Goal: Task Accomplishment & Management: Use online tool/utility

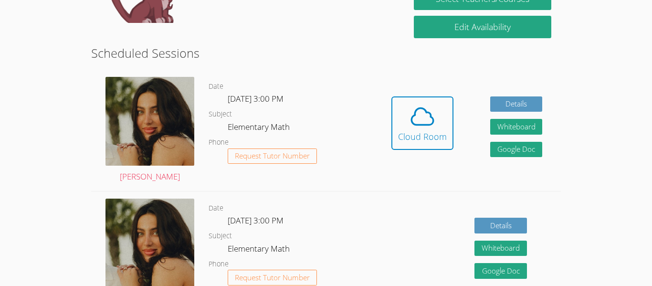
scroll to position [228, 0]
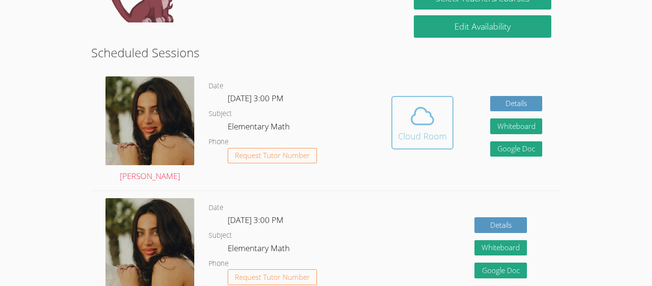
click at [408, 128] on span at bounding box center [422, 116] width 49 height 27
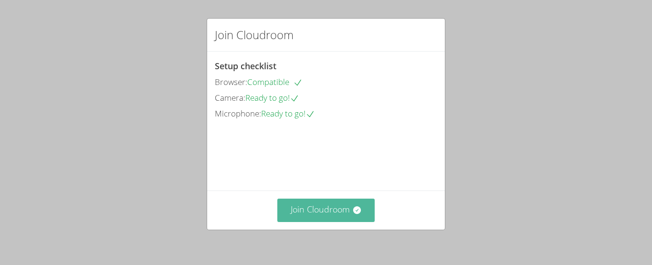
click at [320, 215] on button "Join Cloudroom" at bounding box center [326, 210] width 98 height 23
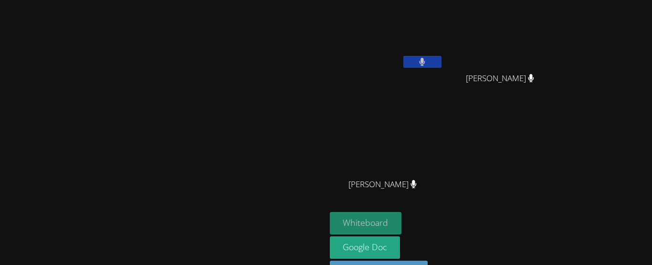
click at [402, 219] on button "Whiteboard" at bounding box center [366, 223] width 72 height 22
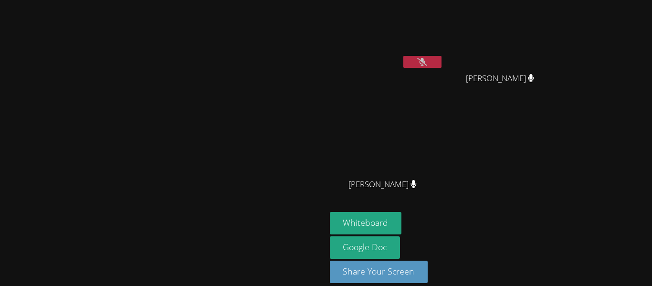
click at [427, 58] on icon at bounding box center [422, 62] width 10 height 8
click at [427, 59] on icon at bounding box center [422, 62] width 10 height 8
